Goal: Information Seeking & Learning: Learn about a topic

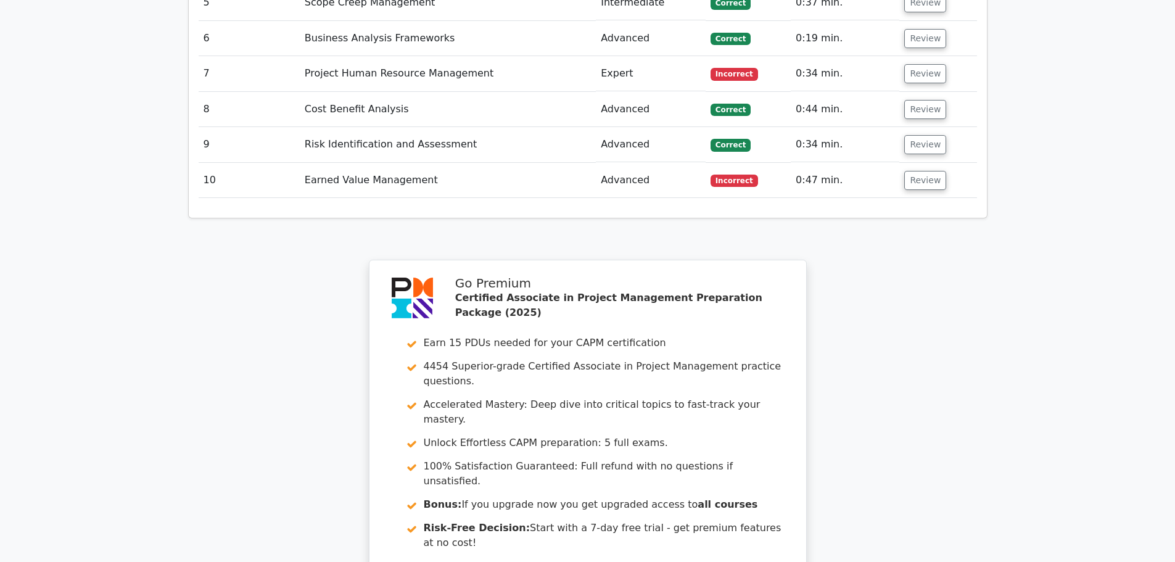
scroll to position [2237, 0]
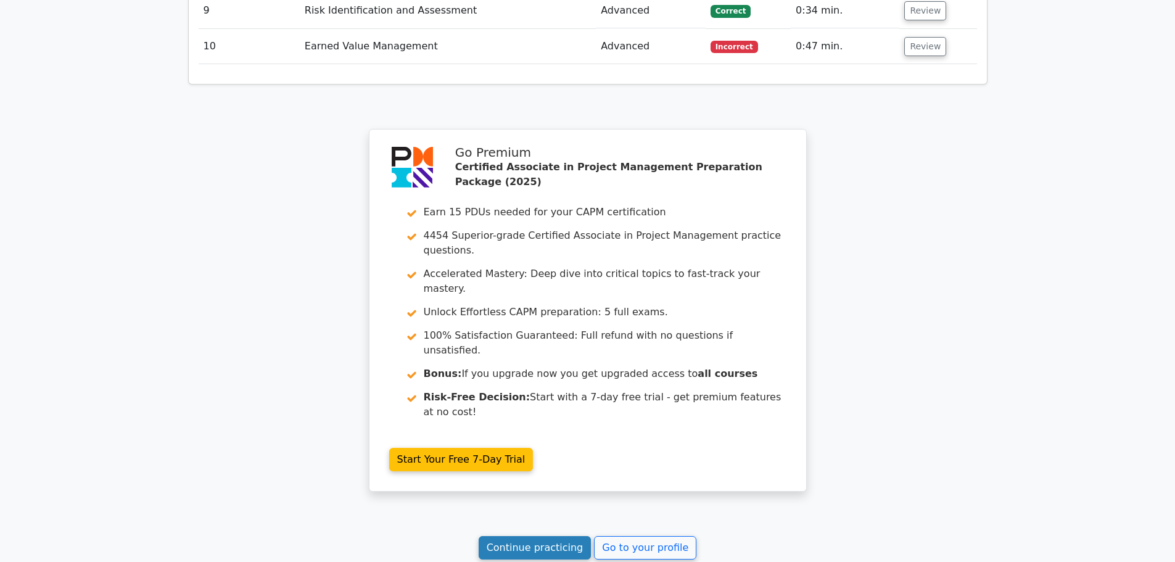
click at [533, 536] on link "Continue practicing" at bounding box center [535, 547] width 113 height 23
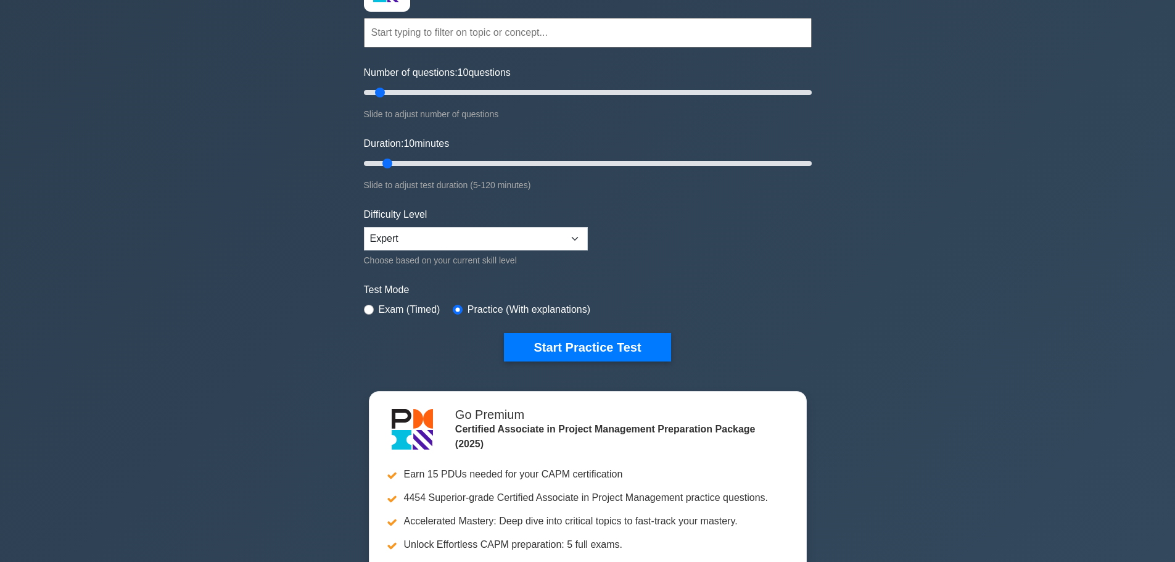
scroll to position [62, 0]
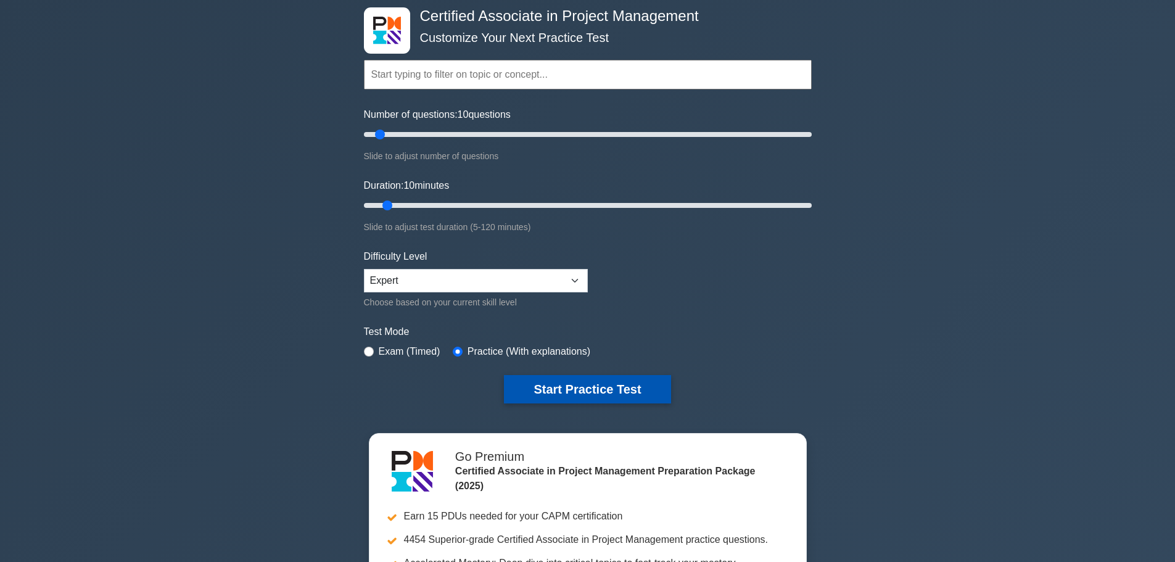
click at [626, 390] on button "Start Practice Test" at bounding box center [587, 389] width 166 height 28
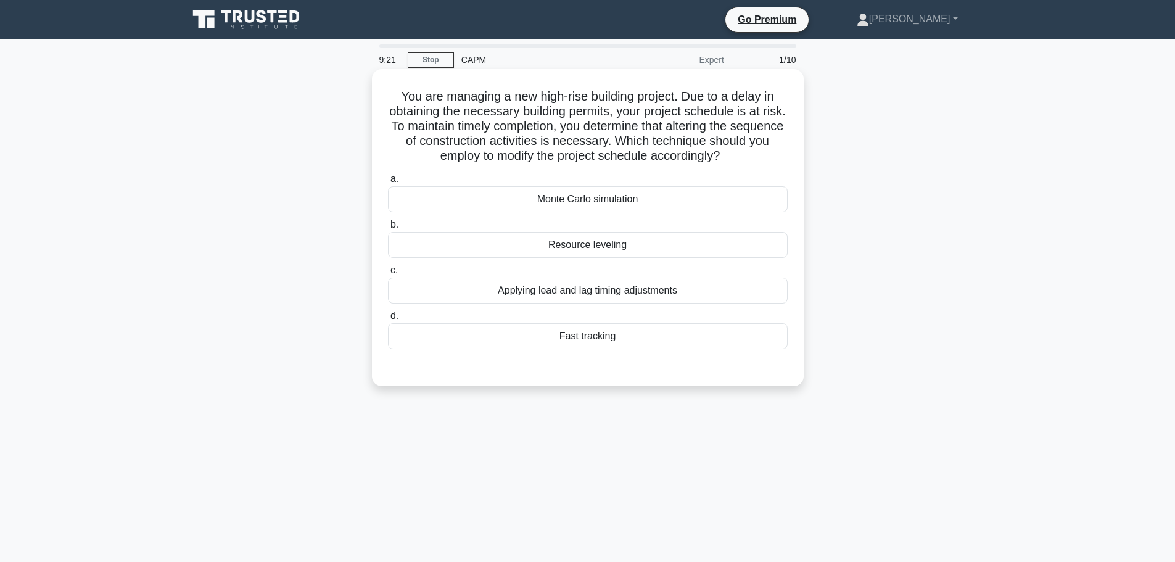
click at [585, 300] on div "Applying lead and lag timing adjustments" at bounding box center [588, 290] width 400 height 26
click at [388, 274] on input "c. Applying lead and lag timing adjustments" at bounding box center [388, 270] width 0 height 8
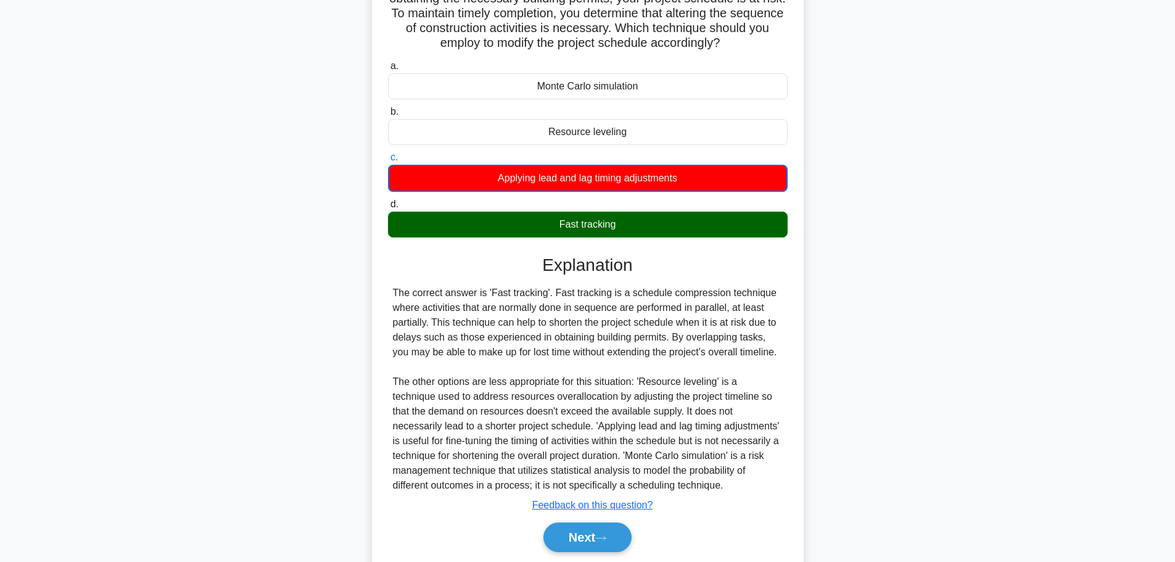
scroll to position [156, 0]
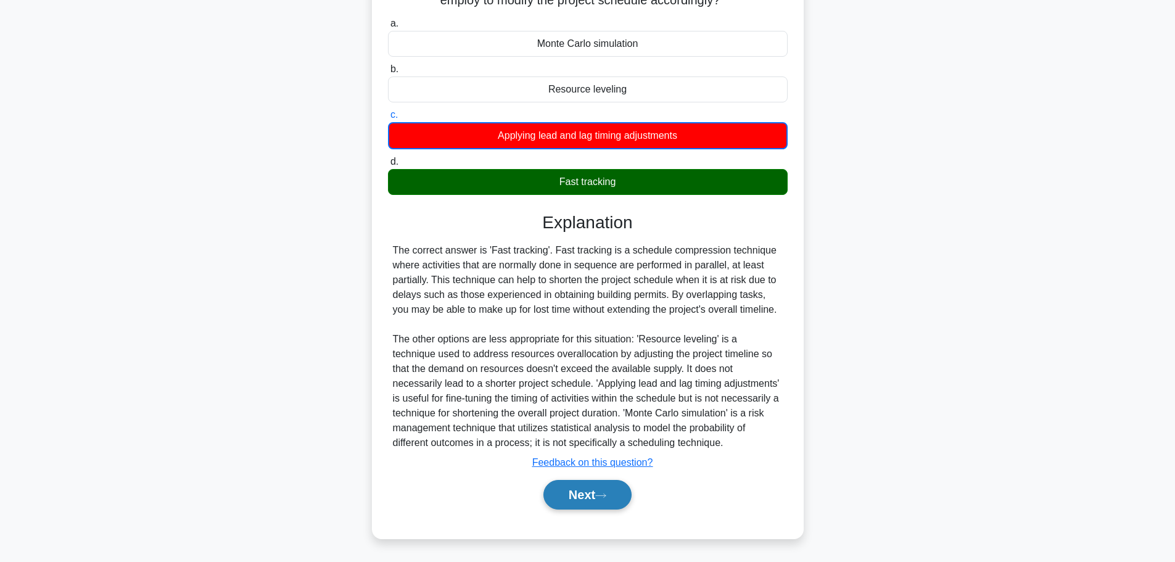
click at [582, 486] on button "Next" at bounding box center [587, 495] width 88 height 30
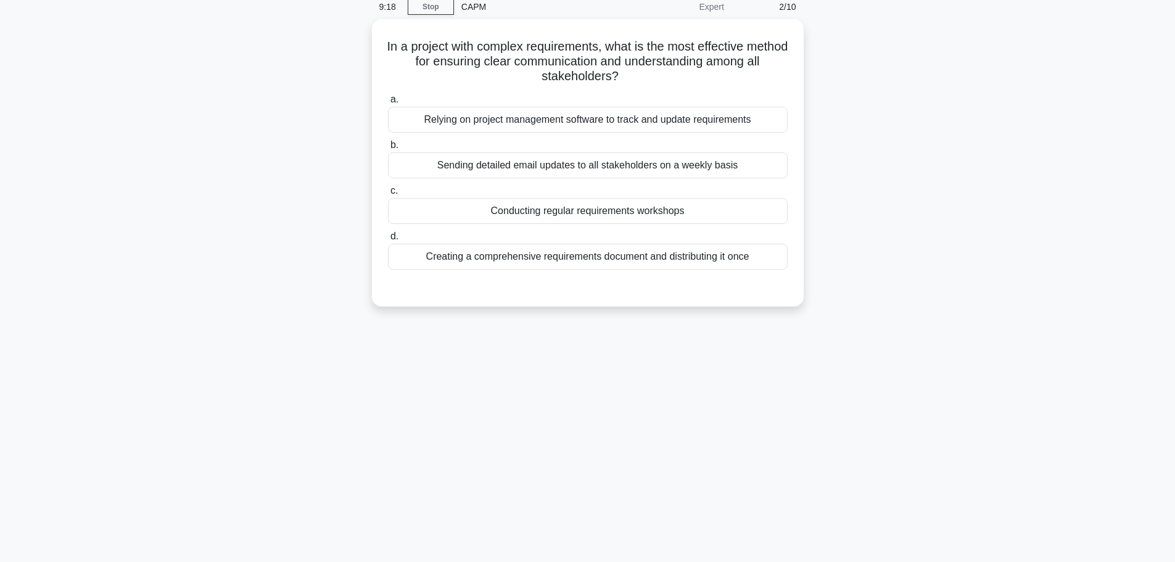
scroll to position [0, 0]
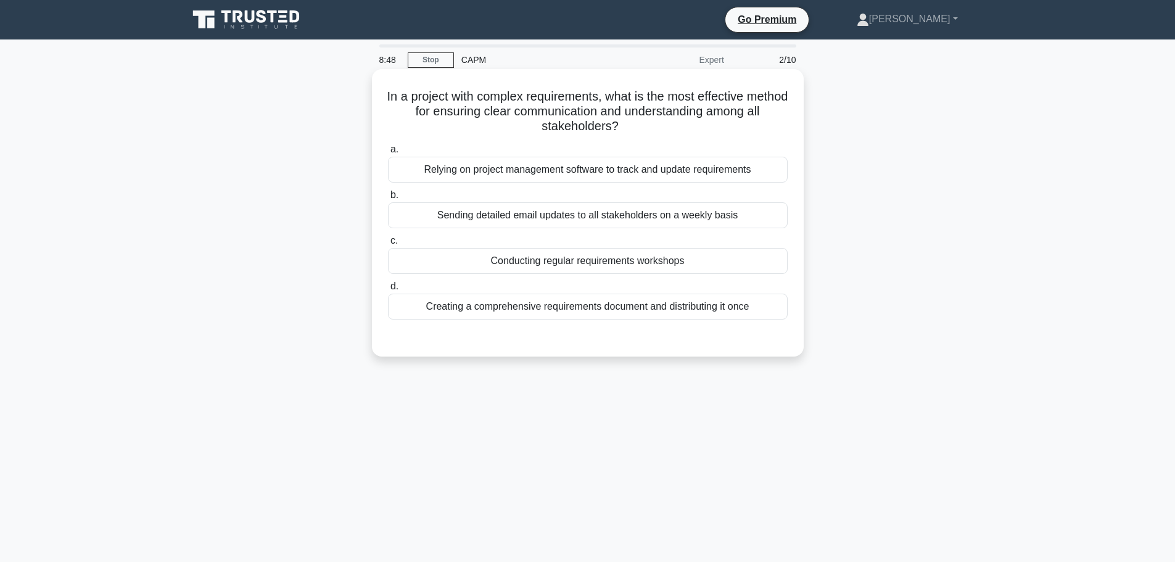
click at [527, 170] on div "Relying on project management software to track and update requirements" at bounding box center [588, 170] width 400 height 26
click at [388, 154] on input "a. Relying on project management software to track and update requirements" at bounding box center [388, 150] width 0 height 8
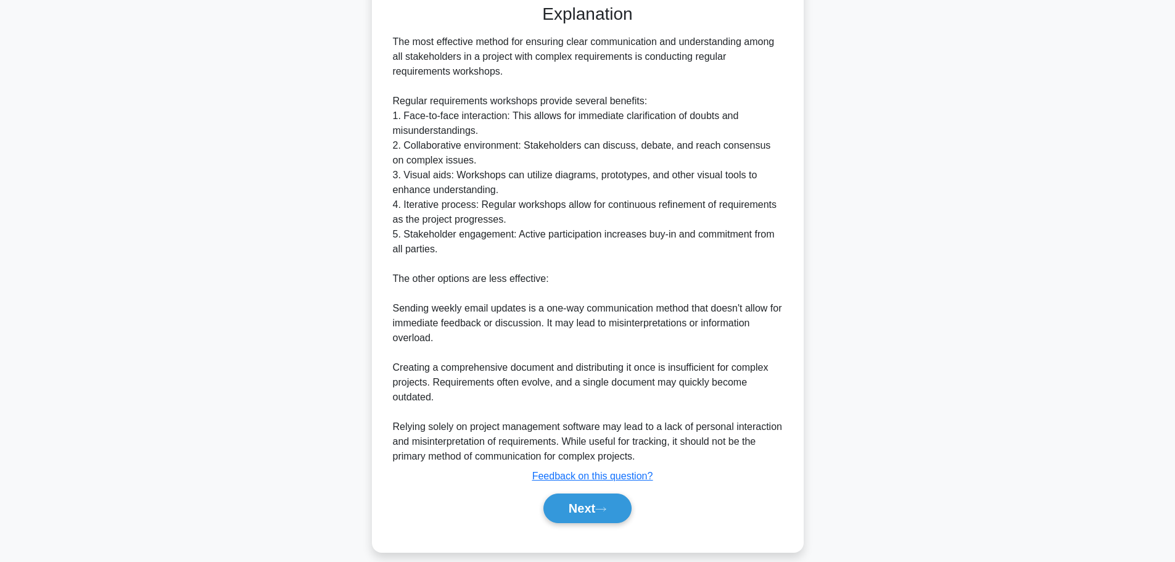
scroll to position [348, 0]
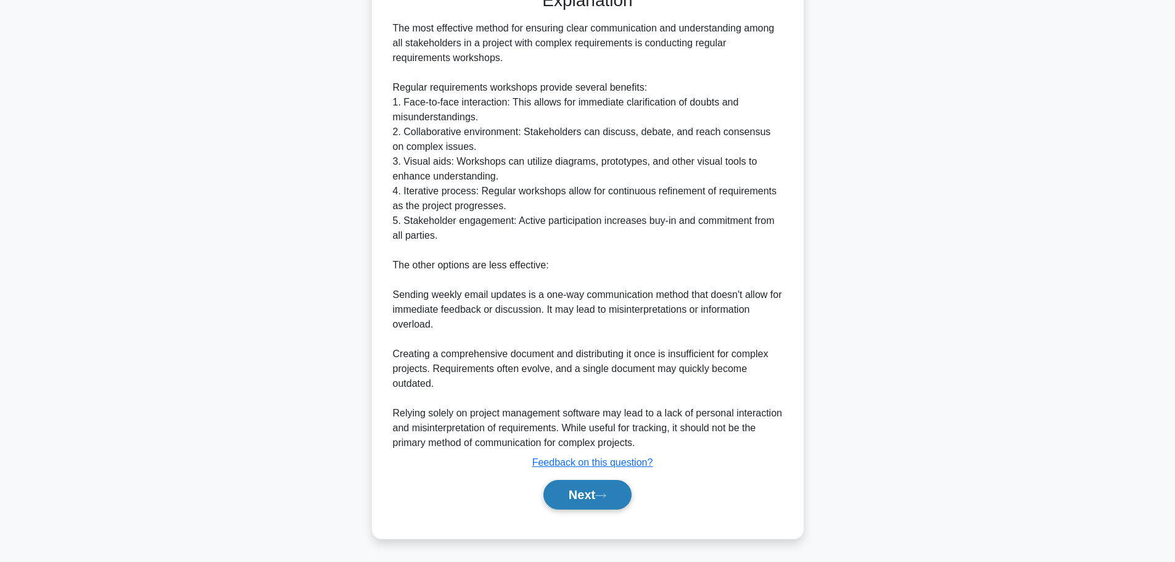
click at [605, 493] on icon at bounding box center [600, 495] width 11 height 7
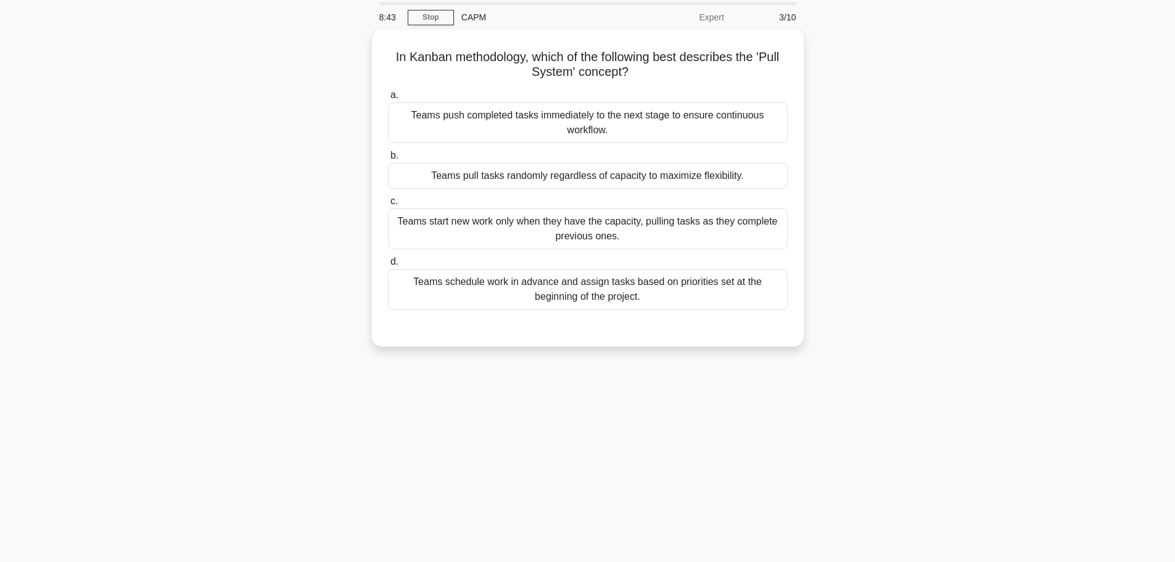
scroll to position [0, 0]
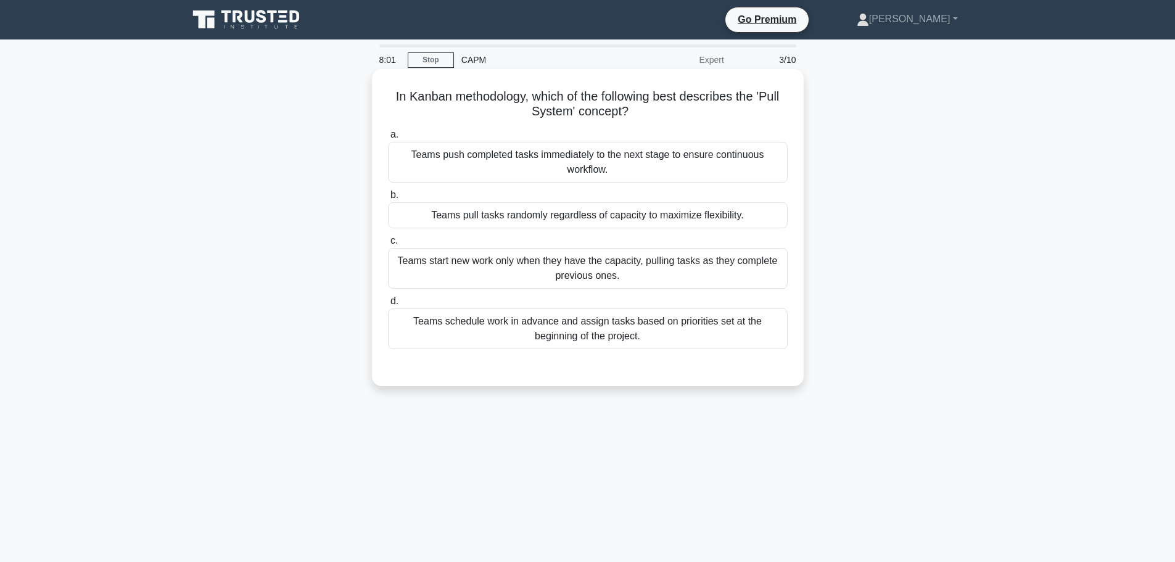
click at [570, 271] on div "Teams start new work only when they have the capacity, pulling tasks as they co…" at bounding box center [588, 268] width 400 height 41
click at [388, 245] on input "c. Teams start new work only when they have the capacity, pulling tasks as they…" at bounding box center [388, 241] width 0 height 8
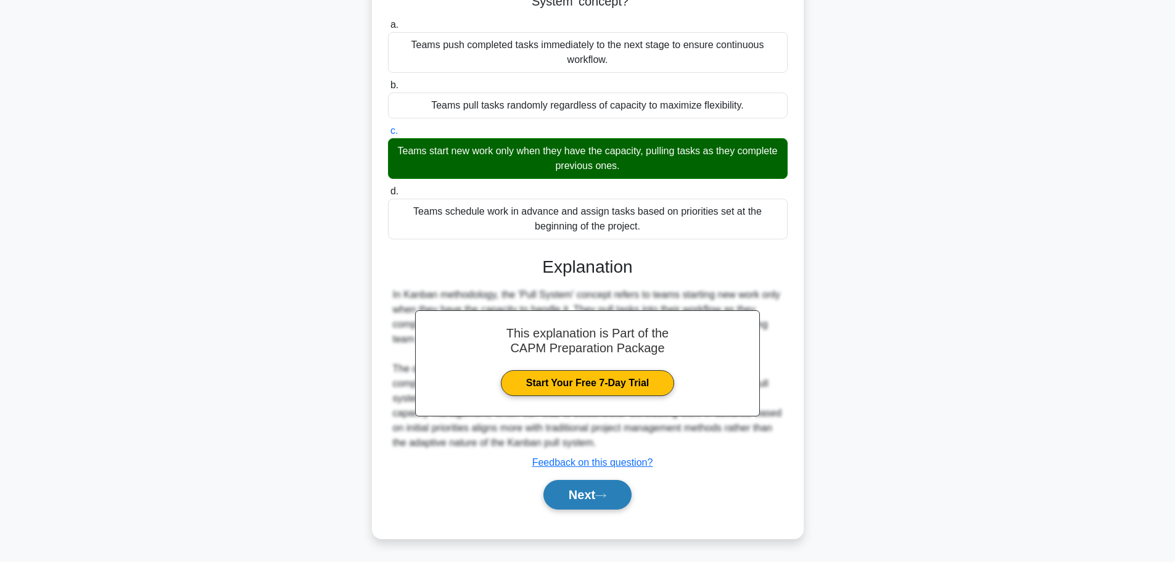
click at [594, 487] on button "Next" at bounding box center [587, 495] width 88 height 30
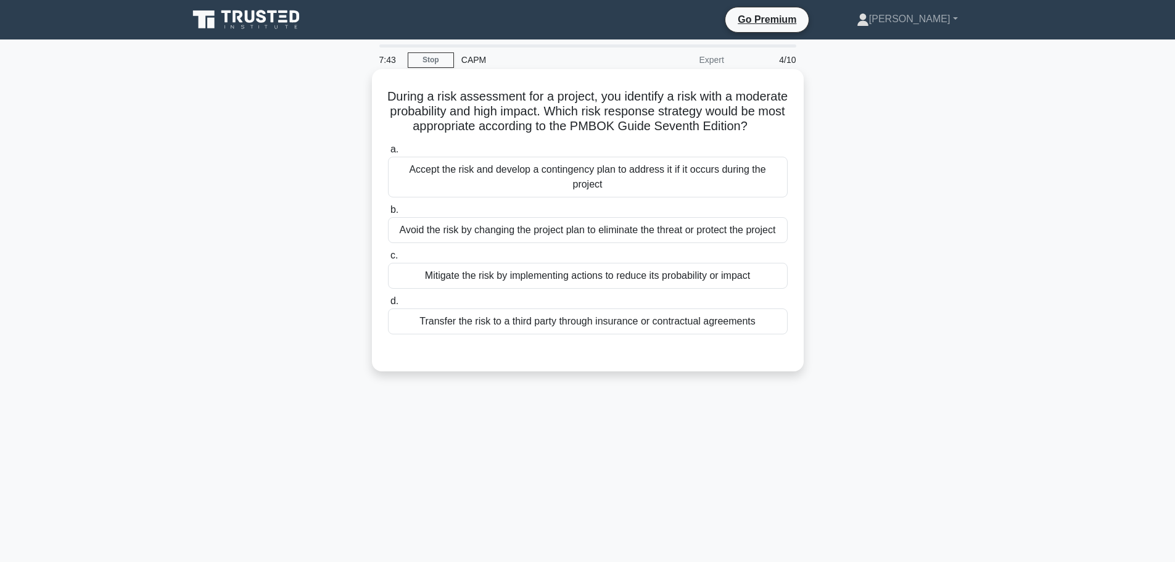
click at [536, 287] on div "Mitigate the risk by implementing actions to reduce its probability or impact" at bounding box center [588, 276] width 400 height 26
click at [388, 260] on input "c. Mitigate the risk by implementing actions to reduce its probability or impact" at bounding box center [388, 256] width 0 height 8
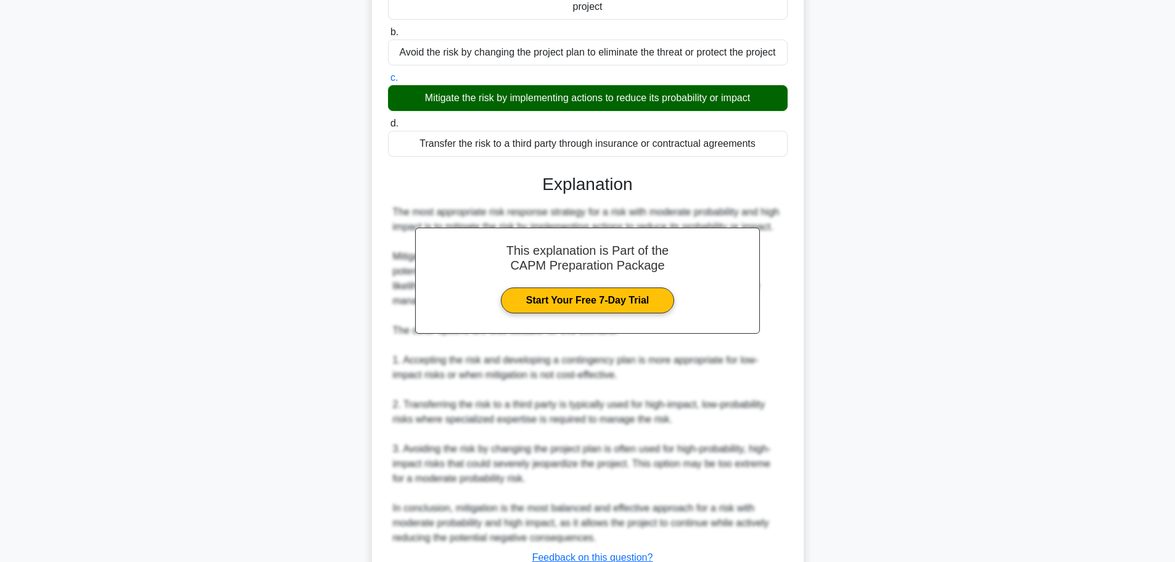
scroll to position [288, 0]
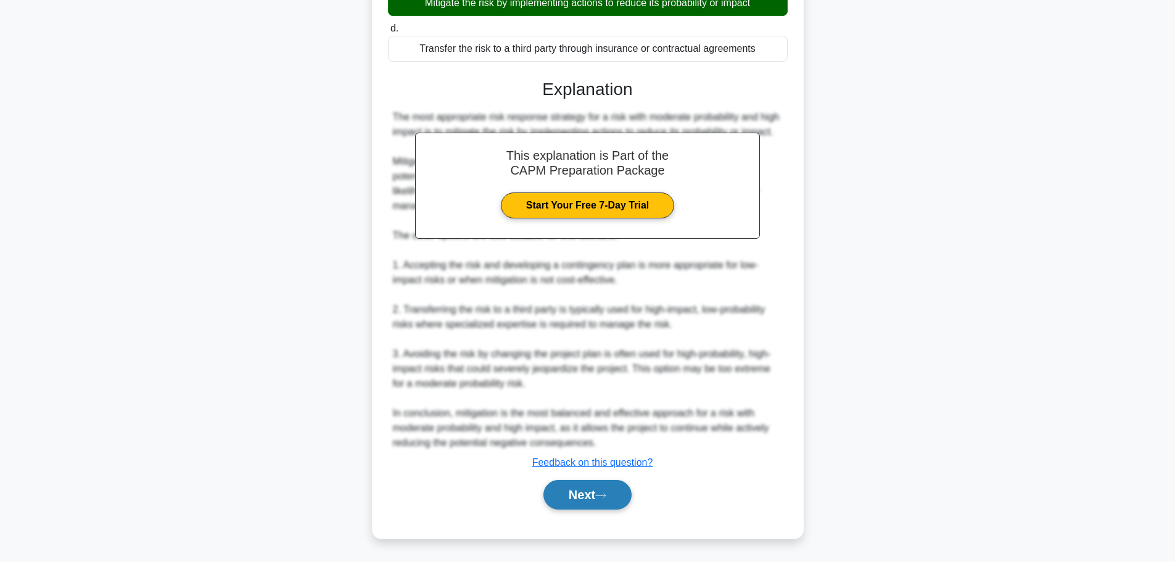
click at [598, 482] on button "Next" at bounding box center [587, 495] width 88 height 30
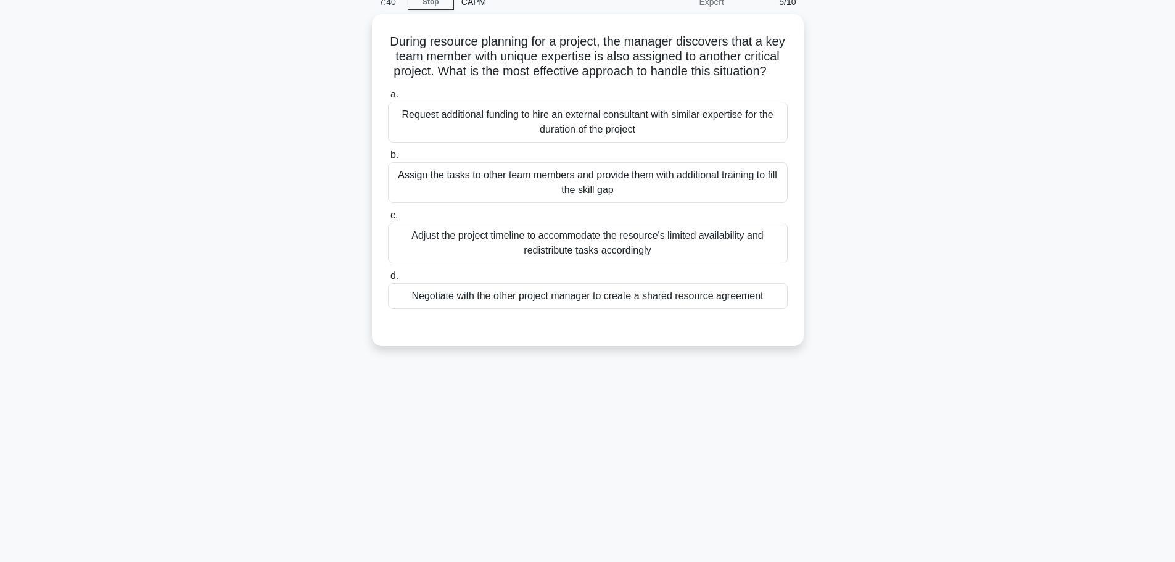
scroll to position [0, 0]
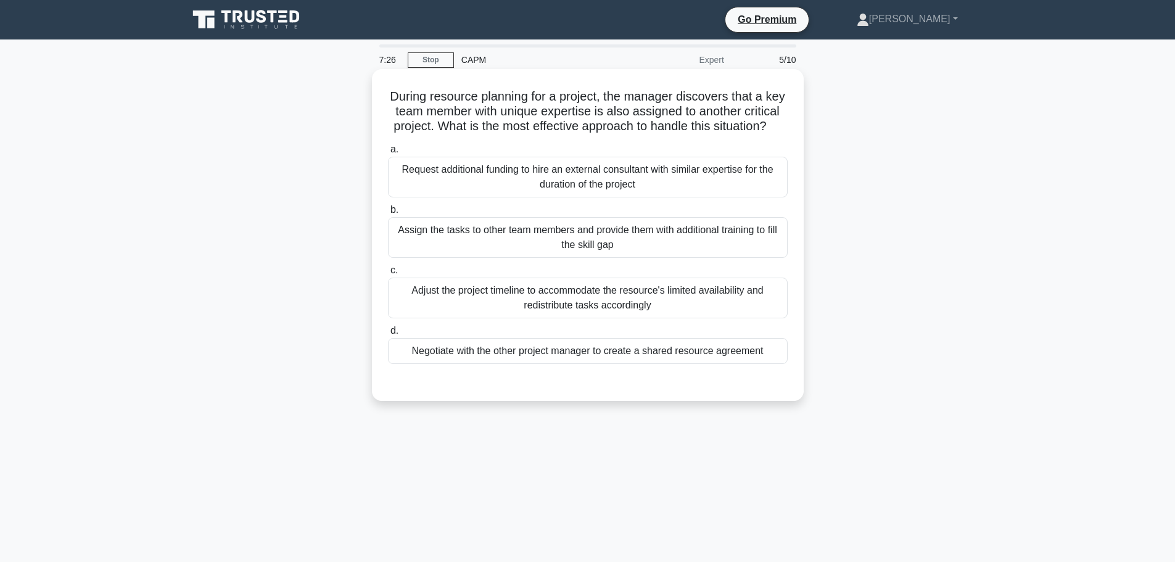
click at [530, 364] on div "Negotiate with the other project manager to create a shared resource agreement" at bounding box center [588, 351] width 400 height 26
click at [388, 335] on input "d. Negotiate with the other project manager to create a shared resource agreeme…" at bounding box center [388, 331] width 0 height 8
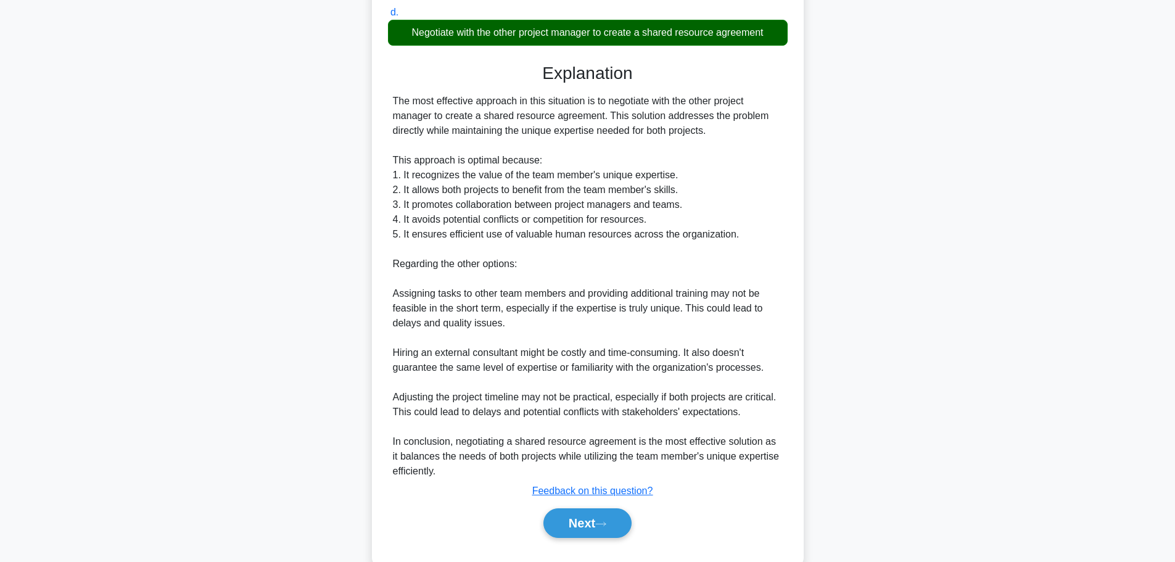
scroll to position [362, 0]
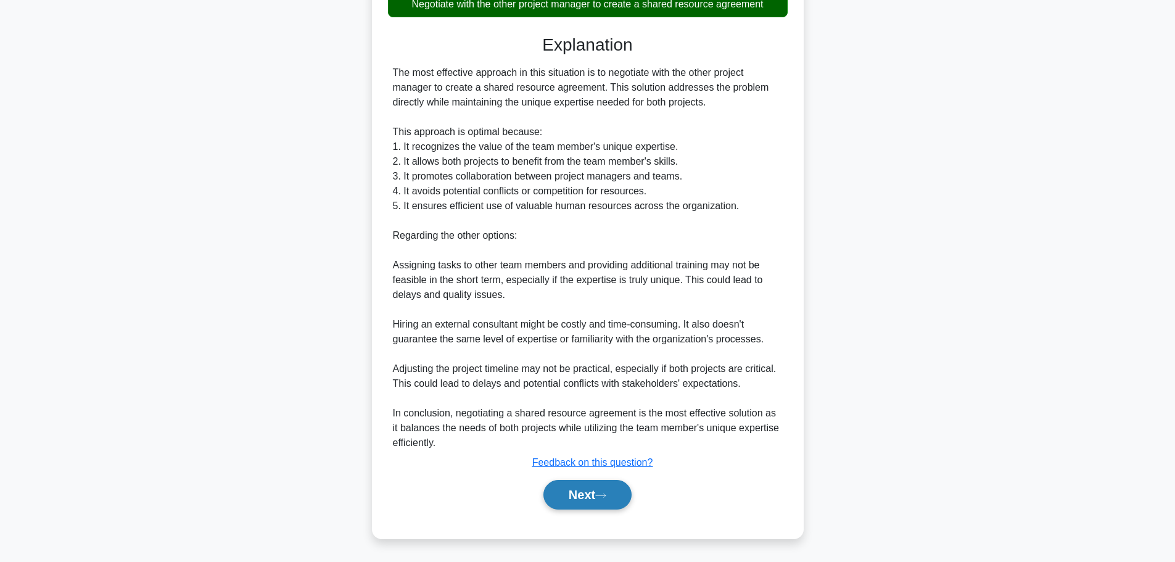
click at [588, 501] on button "Next" at bounding box center [587, 495] width 88 height 30
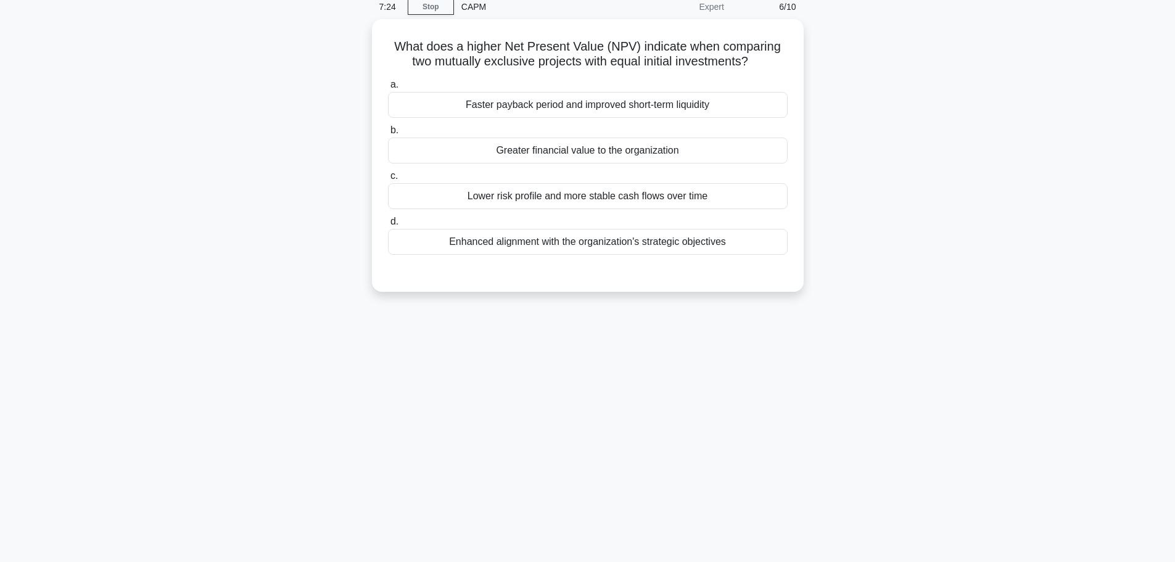
scroll to position [0, 0]
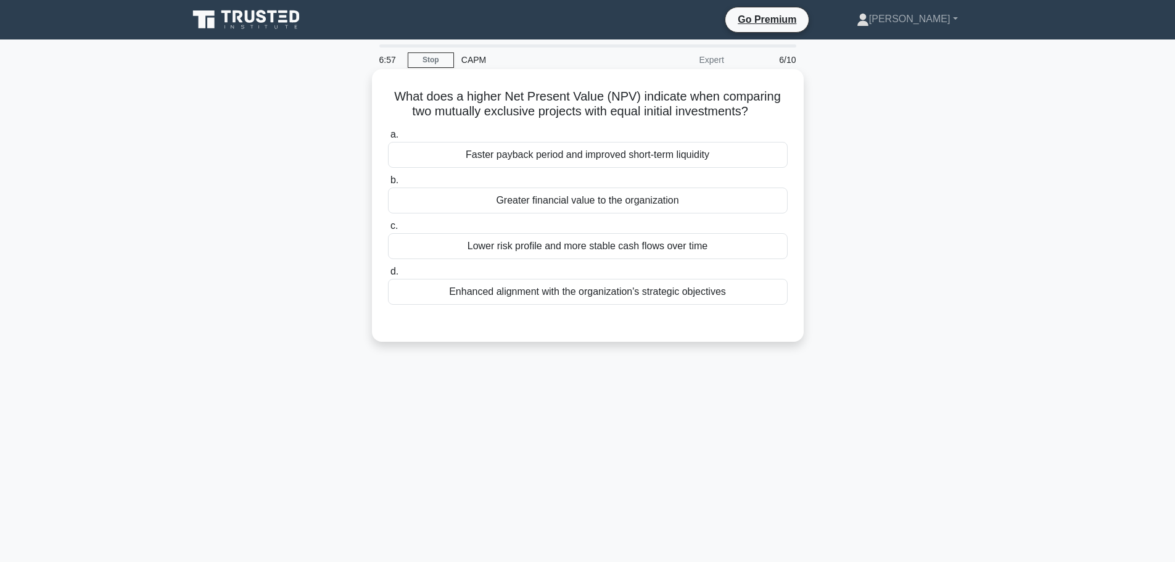
click at [544, 160] on div "Faster payback period and improved short-term liquidity" at bounding box center [588, 155] width 400 height 26
click at [388, 139] on input "a. Faster payback period and improved short-term liquidity" at bounding box center [388, 135] width 0 height 8
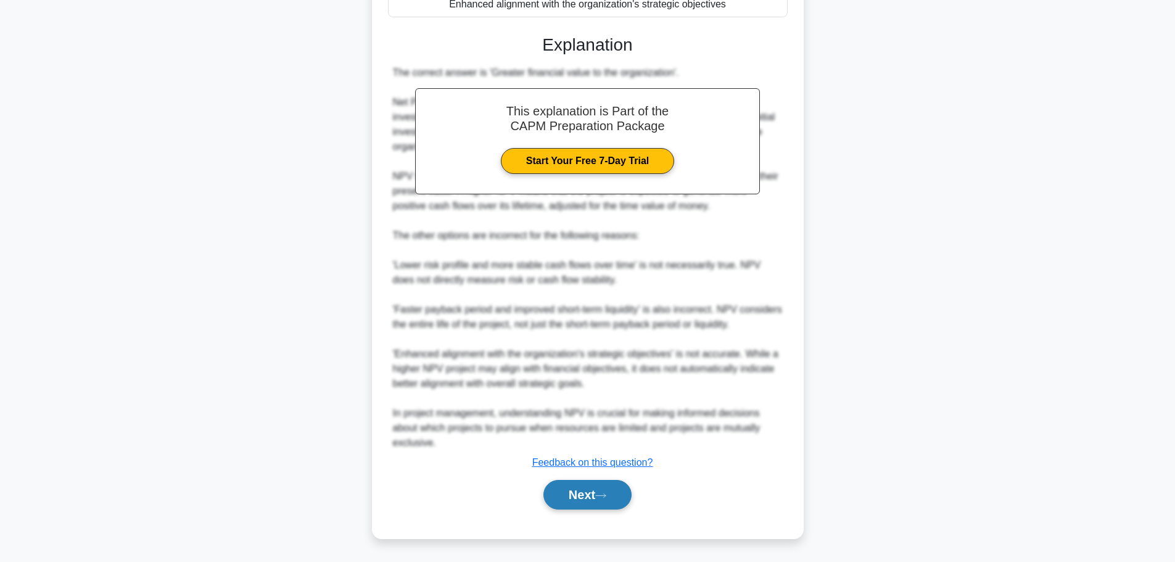
click at [580, 493] on button "Next" at bounding box center [587, 495] width 88 height 30
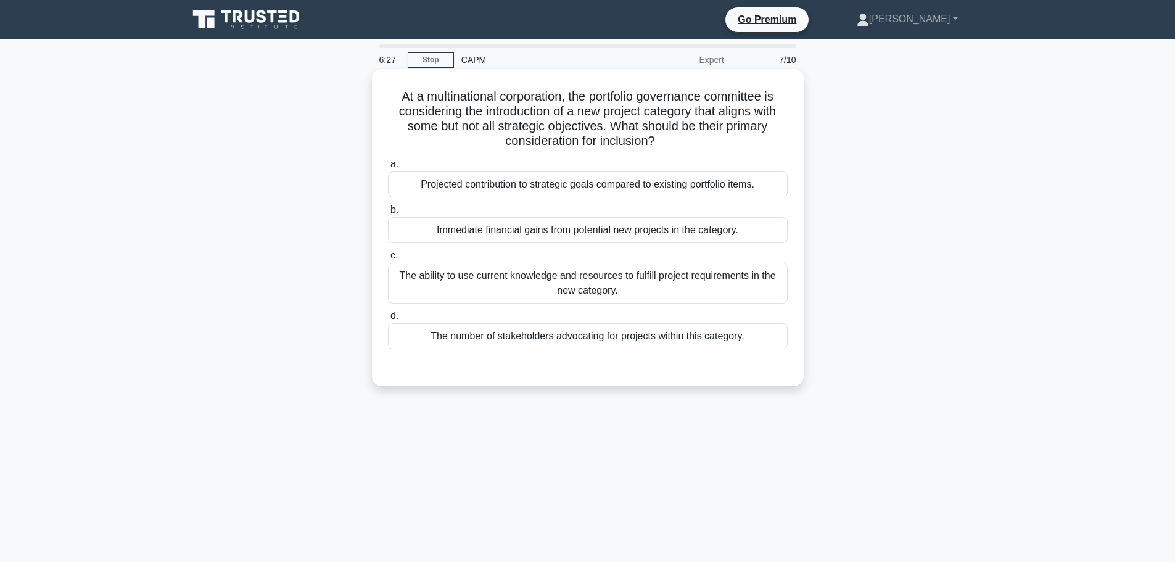
click at [498, 187] on div "Projected contribution to strategic goals compared to existing portfolio items." at bounding box center [588, 184] width 400 height 26
click at [388, 168] on input "a. Projected contribution to strategic goals compared to existing portfolio ite…" at bounding box center [388, 164] width 0 height 8
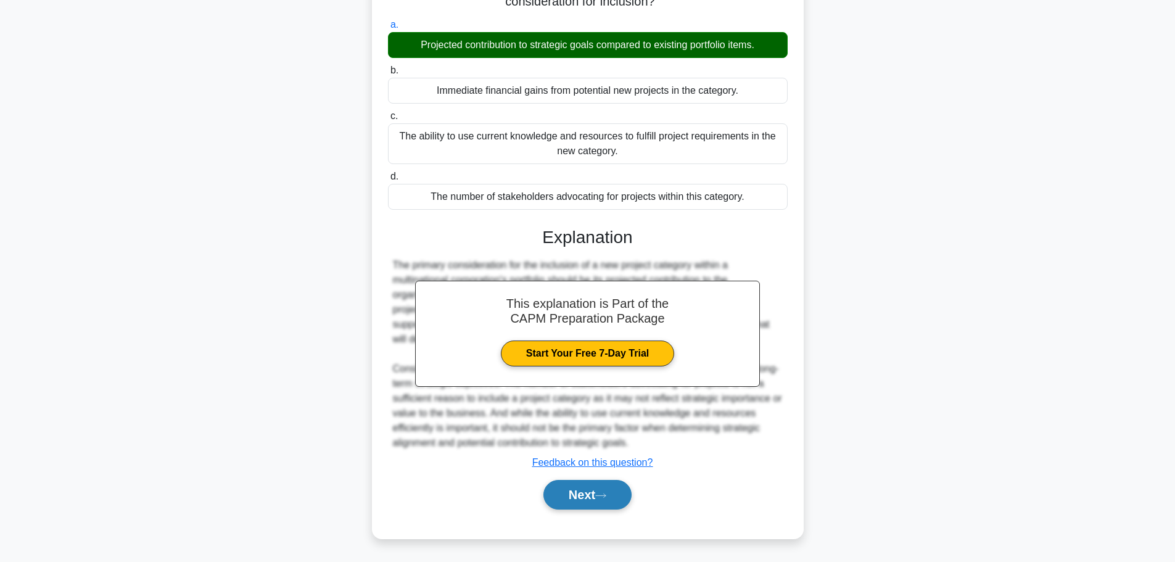
click at [586, 496] on button "Next" at bounding box center [587, 495] width 88 height 30
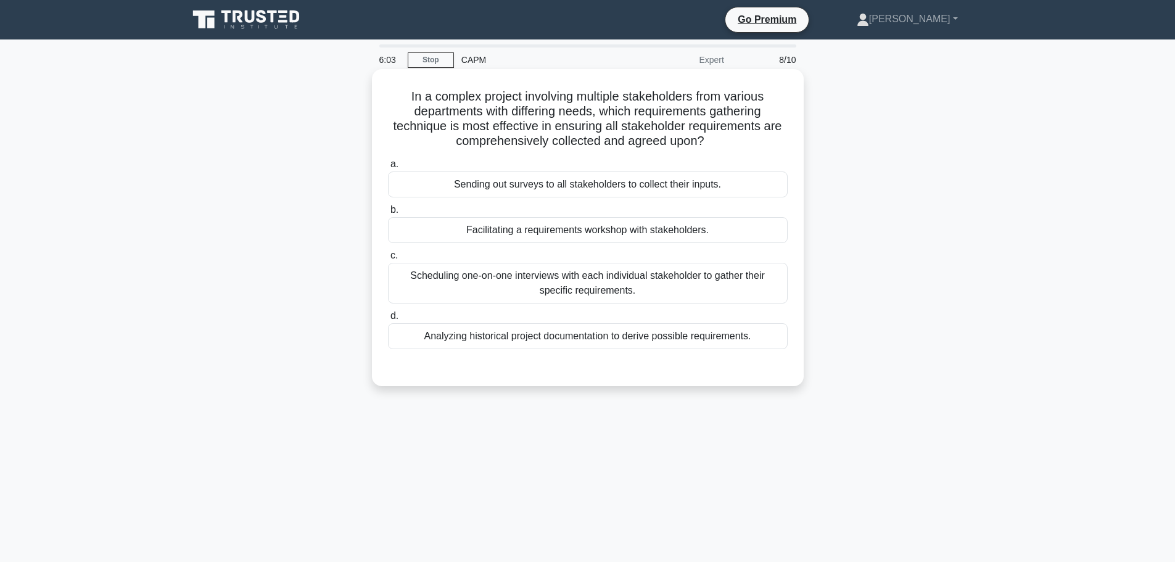
click at [508, 233] on div "Facilitating a requirements workshop with stakeholders." at bounding box center [588, 230] width 400 height 26
click at [388, 214] on input "b. Facilitating a requirements workshop with stakeholders." at bounding box center [388, 210] width 0 height 8
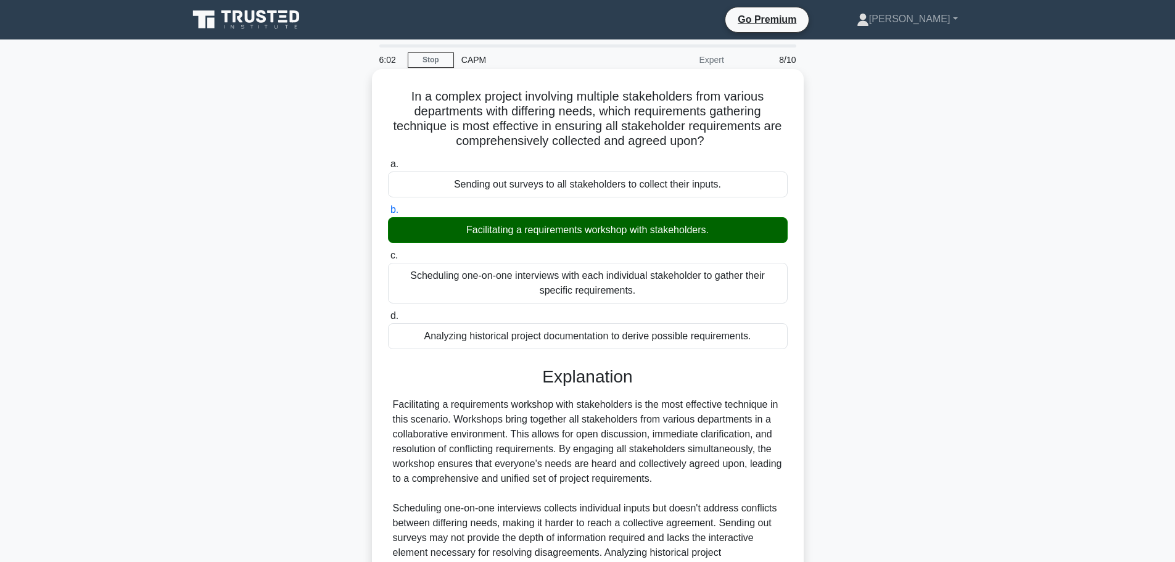
scroll to position [140, 0]
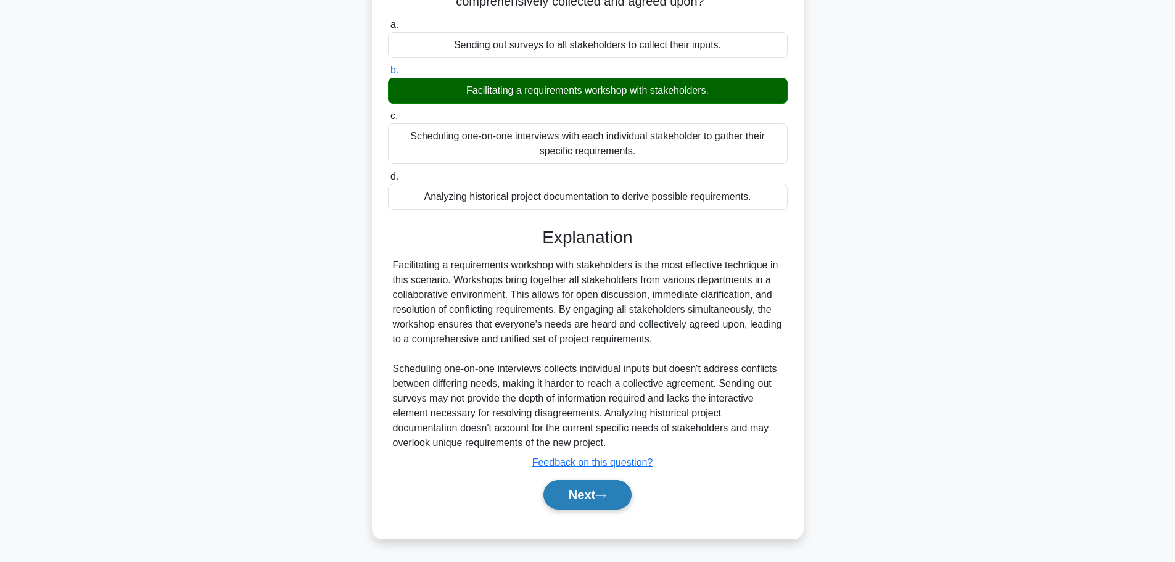
click at [602, 487] on button "Next" at bounding box center [587, 495] width 88 height 30
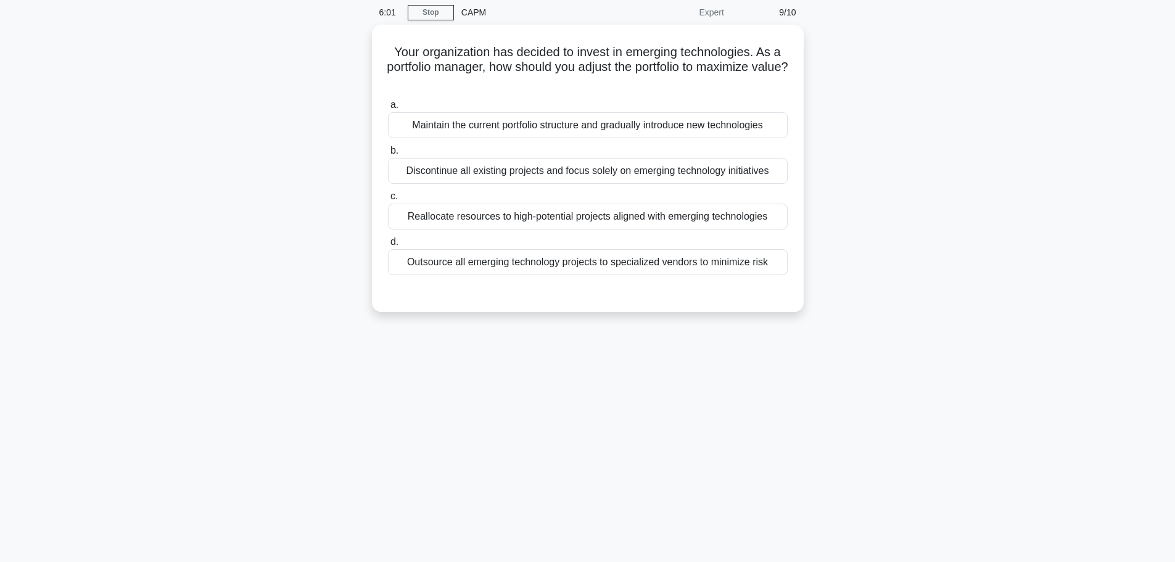
scroll to position [0, 0]
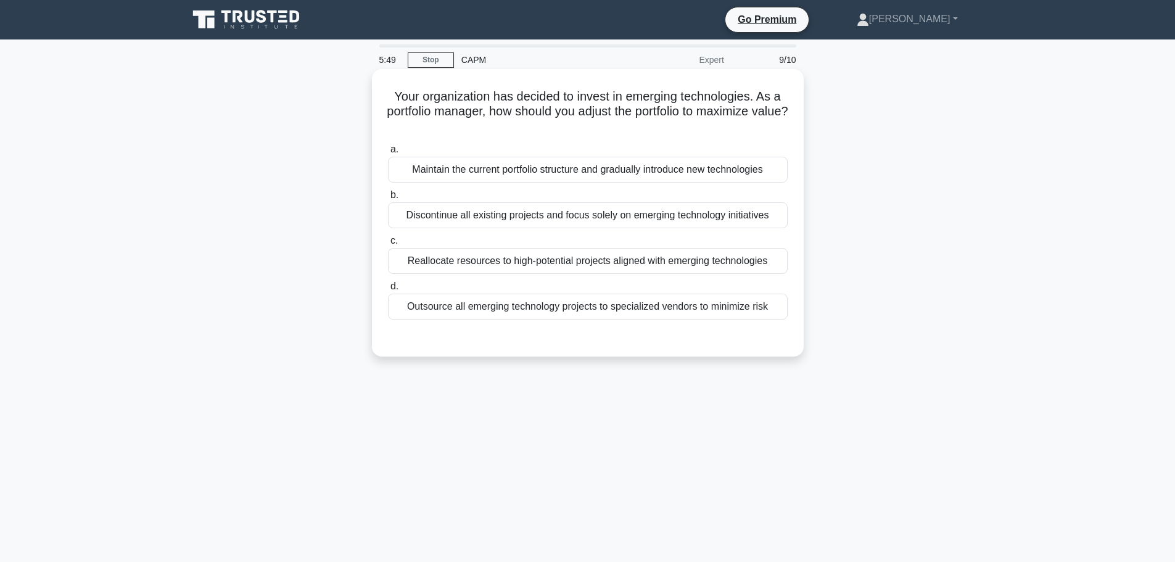
click at [592, 258] on div "Reallocate resources to high-potential projects aligned with emerging technolog…" at bounding box center [588, 261] width 400 height 26
click at [388, 245] on input "c. Reallocate resources to high-potential projects aligned with emerging techno…" at bounding box center [388, 241] width 0 height 8
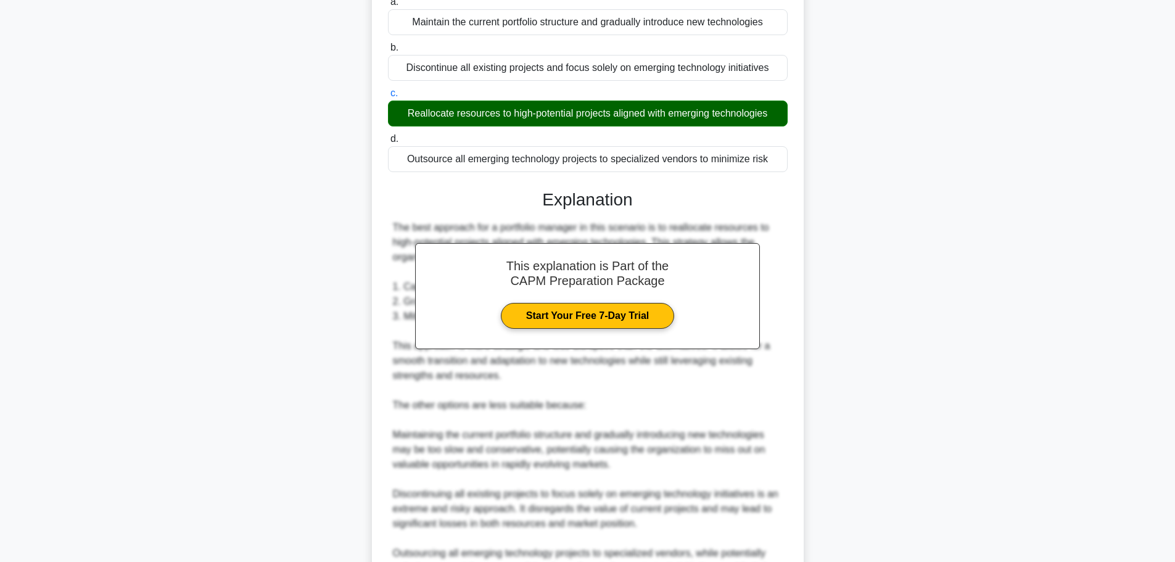
scroll to position [288, 0]
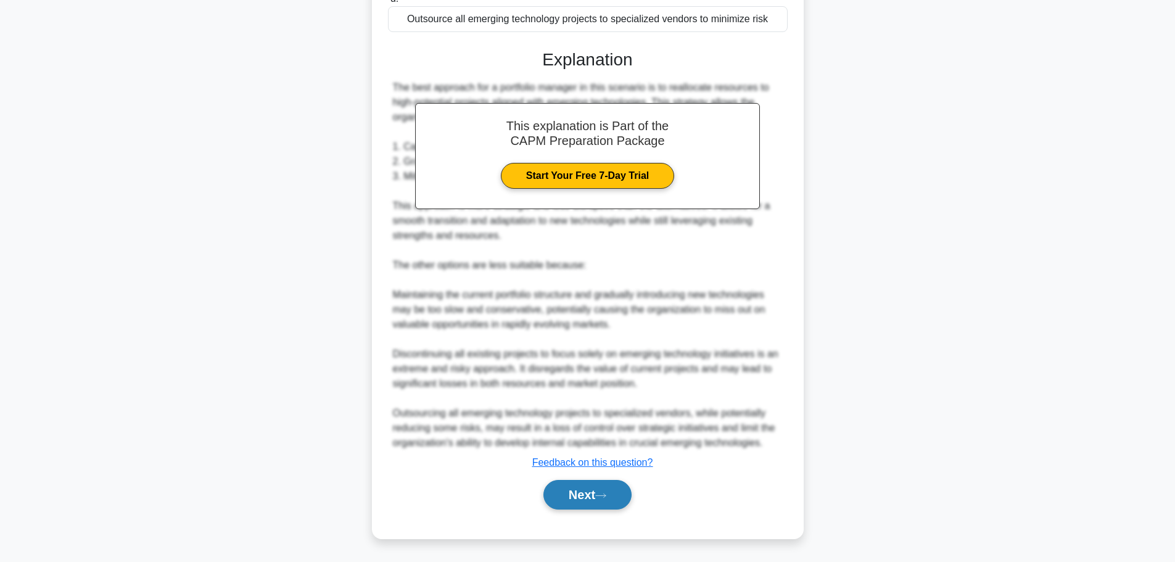
click at [580, 483] on button "Next" at bounding box center [587, 495] width 88 height 30
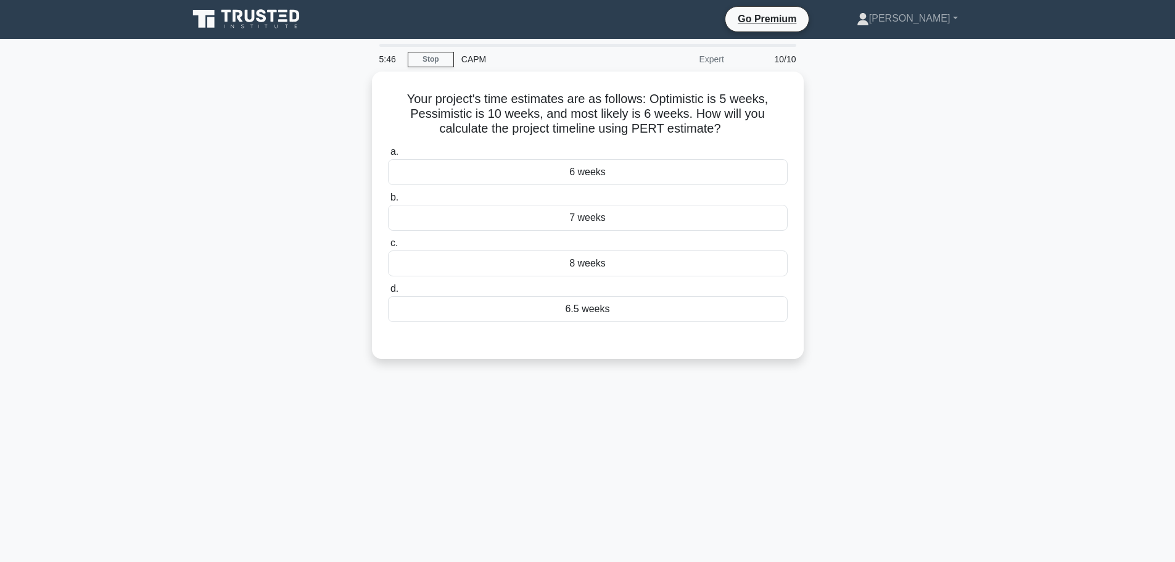
scroll to position [0, 0]
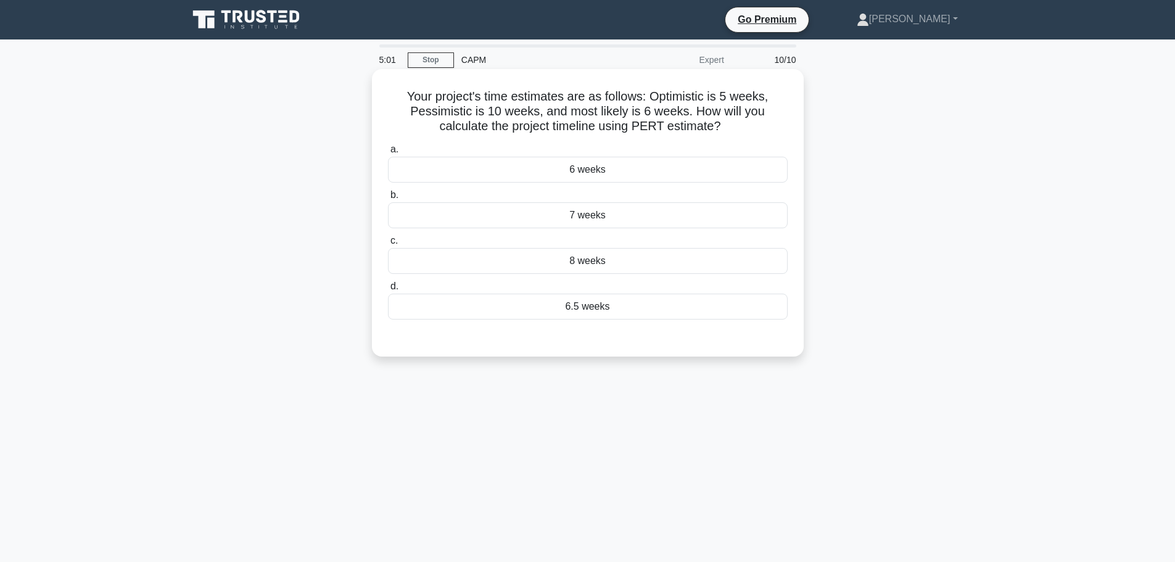
click at [573, 205] on div "7 weeks" at bounding box center [588, 215] width 400 height 26
click at [388, 199] on input "b. 7 weeks" at bounding box center [388, 195] width 0 height 8
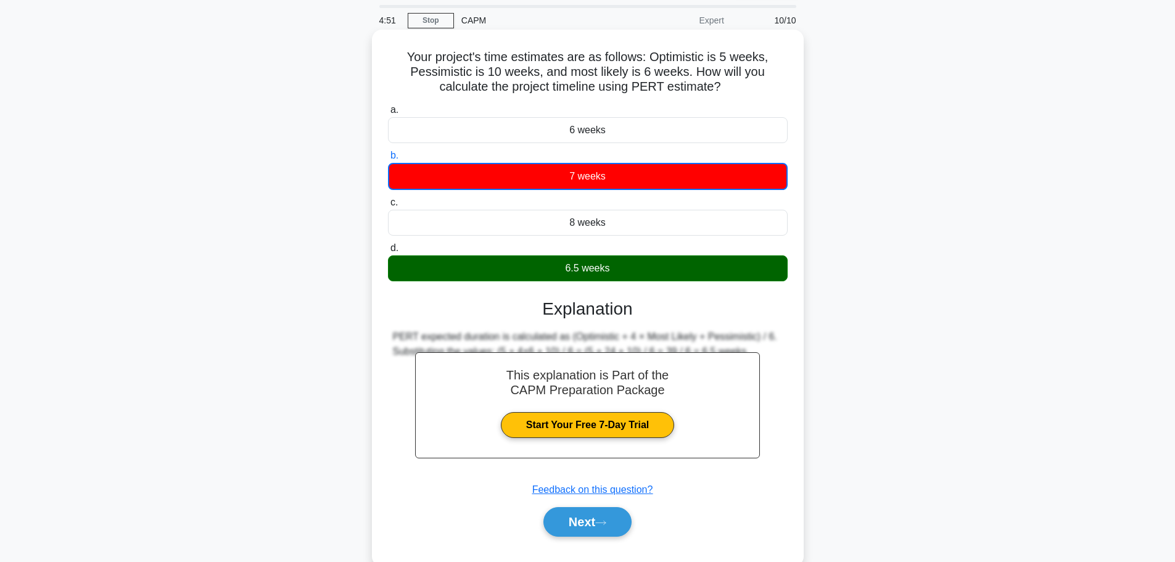
scroll to position [62, 0]
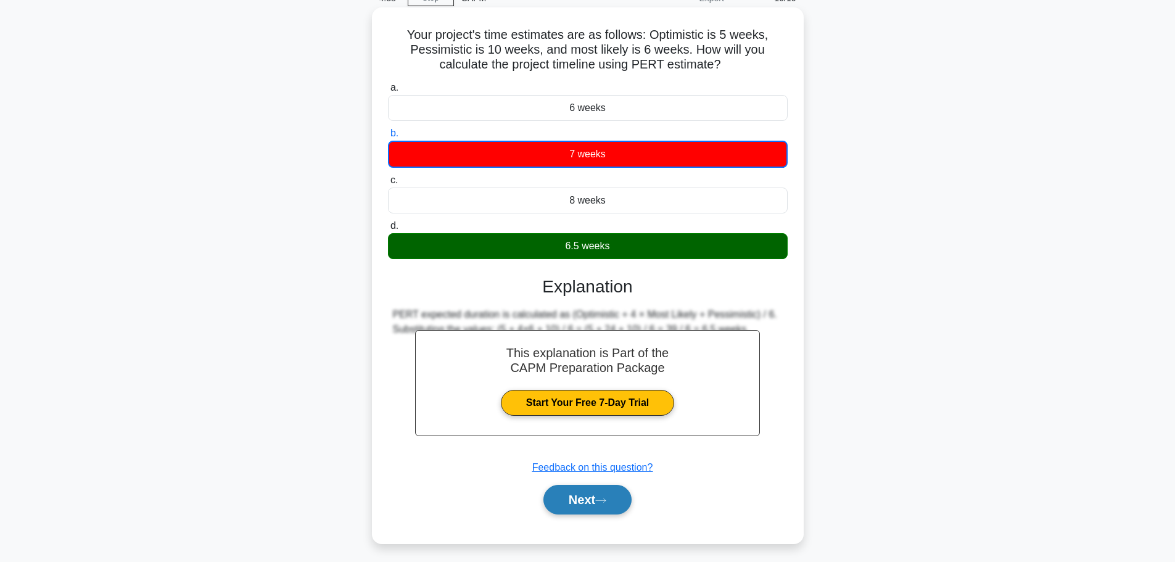
click at [614, 504] on button "Next" at bounding box center [587, 500] width 88 height 30
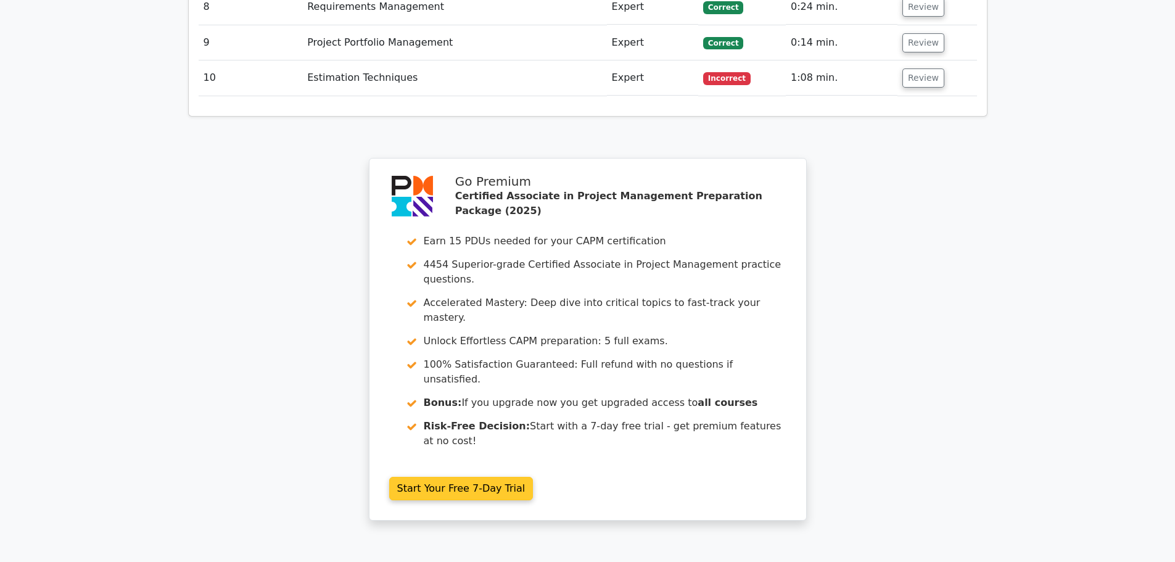
scroll to position [2116, 0]
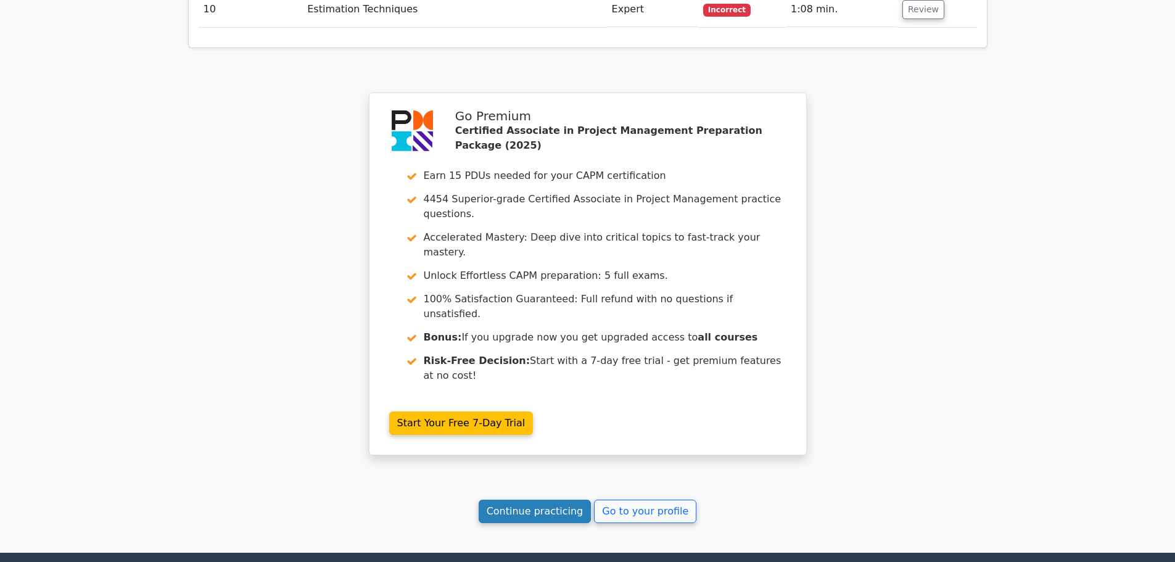
click at [549, 499] on link "Continue practicing" at bounding box center [535, 510] width 113 height 23
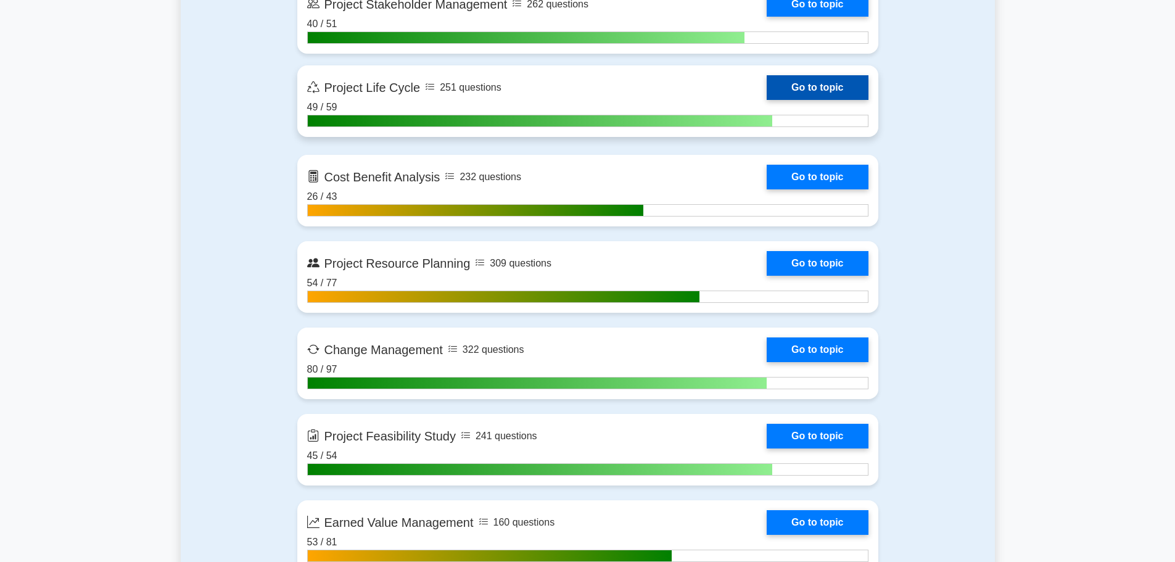
scroll to position [1727, 0]
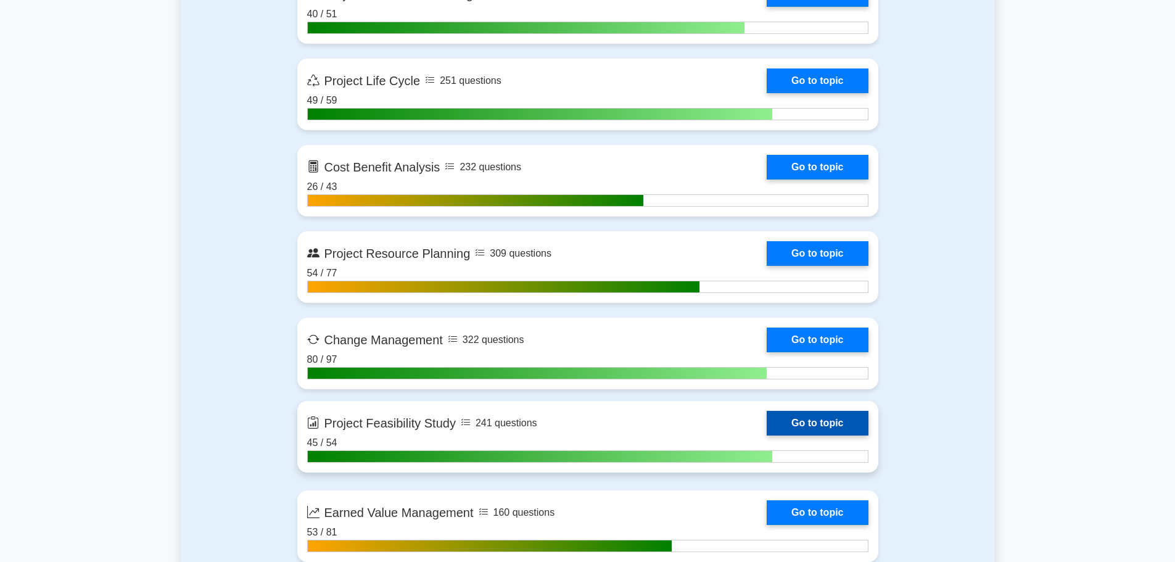
click at [767, 435] on link "Go to topic" at bounding box center [817, 423] width 101 height 25
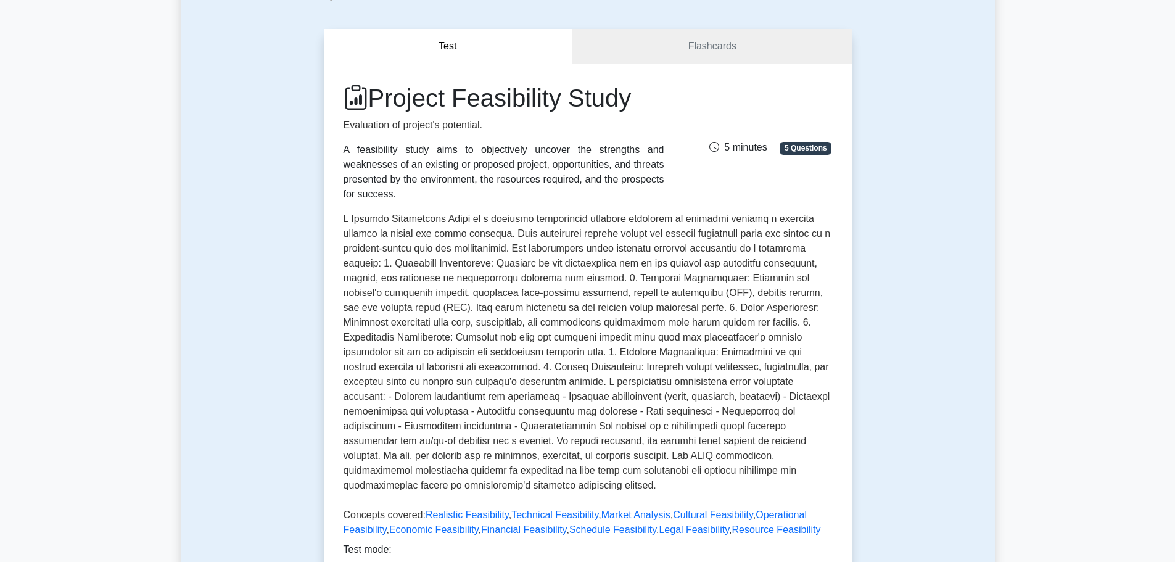
scroll to position [123, 0]
